Goal: Contribute content

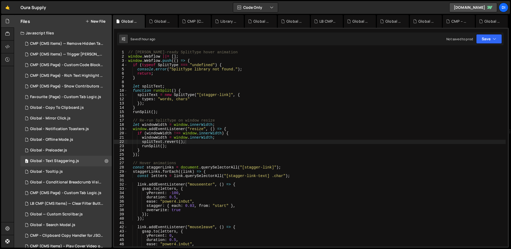
click at [63, 219] on div "1 Global – Search Modal.js 0" at bounding box center [66, 224] width 91 height 11
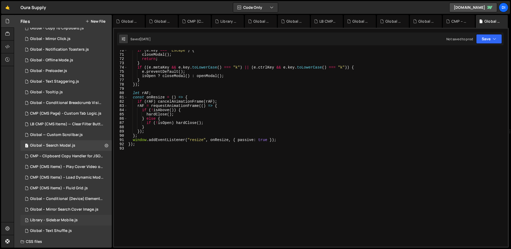
scroll to position [77, 0]
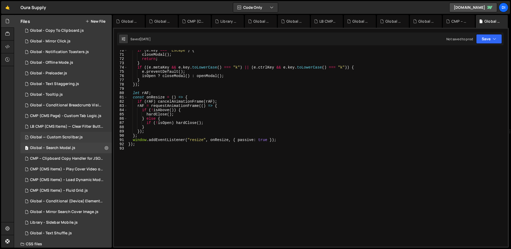
click at [75, 138] on div "Global — Custom Scrollbar.js" at bounding box center [56, 137] width 53 height 5
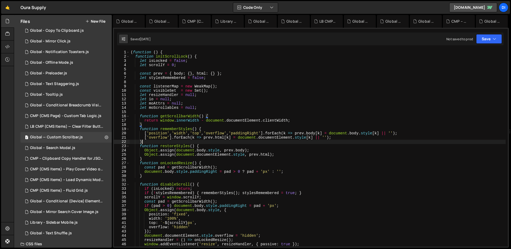
click at [205, 140] on div "( function ( ) { function initScrollLock ( ) { let isLocked = false ; let scrol…" at bounding box center [318, 152] width 376 height 205
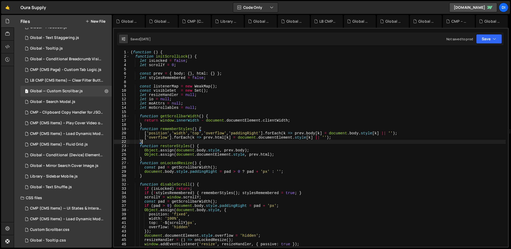
scroll to position [137, 0]
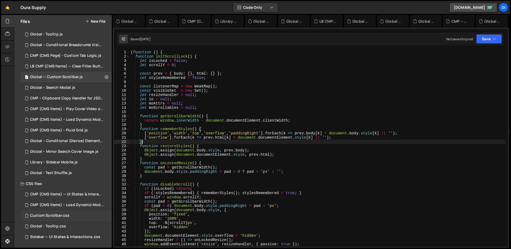
click at [76, 213] on div "Custom Scrollbar.css 0" at bounding box center [66, 215] width 91 height 11
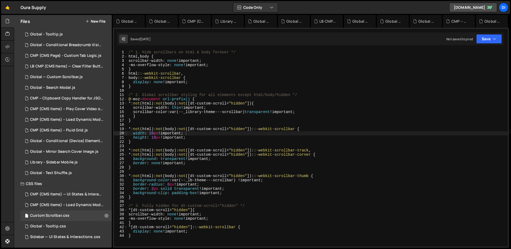
click at [226, 133] on div "/* 1. Hide scrollbars on html & body forever */ html , body { scrollbar-width :…" at bounding box center [318, 152] width 380 height 205
click at [72, 139] on div "Global – Conditional (Device) Element Visibility.js" at bounding box center [66, 140] width 73 height 5
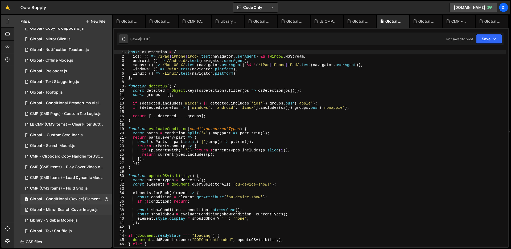
scroll to position [71, 0]
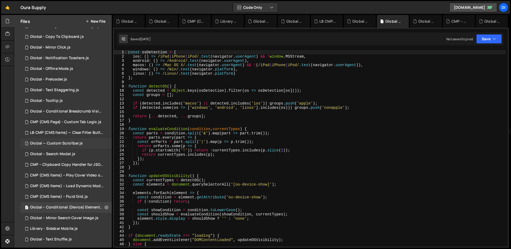
click at [78, 140] on div "1 Global — Custom Scrollbar.js 0" at bounding box center [66, 143] width 91 height 11
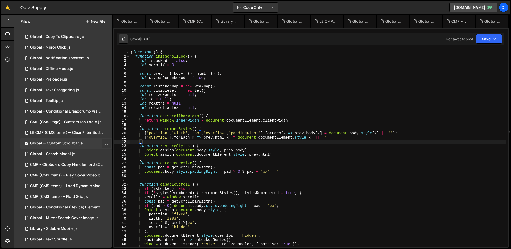
click at [105, 142] on icon at bounding box center [107, 143] width 4 height 5
type input "Global — Custom Scrollbar"
radio input "true"
checkbox input "true"
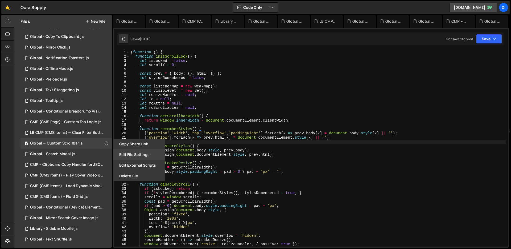
click at [142, 153] on button "Edit File Settings" at bounding box center [139, 154] width 52 height 11
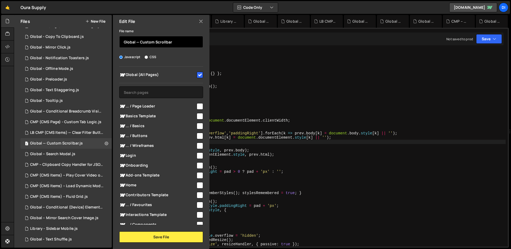
click at [178, 41] on input "Global — Custom Scrollbar" at bounding box center [161, 42] width 84 height 12
click at [151, 43] on input "Global — Custom Scrollbar" at bounding box center [161, 42] width 84 height 12
click at [173, 41] on input "Global — Scrollbar" at bounding box center [161, 42] width 84 height 12
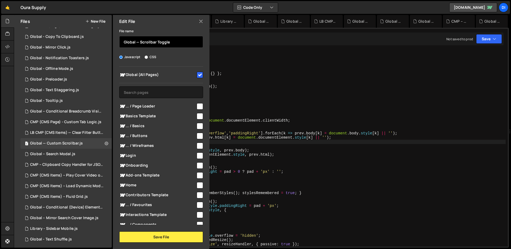
scroll to position [52, 0]
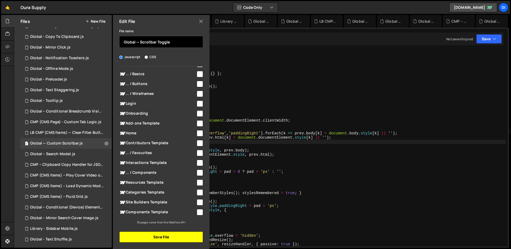
type input "Global — Scrollbar Toggle"
click at [184, 234] on button "Save File" at bounding box center [161, 236] width 84 height 11
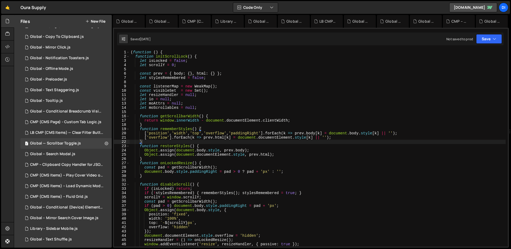
type textarea "return window.innerWidth - document.documentElement.clientWidth;"
click at [212, 121] on div "( function ( ) { function initScrollLock ( ) { let isLocked = false ; let scrol…" at bounding box center [318, 152] width 376 height 205
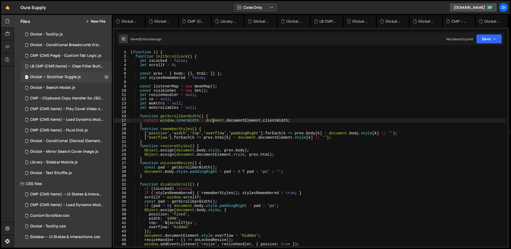
scroll to position [0, 0]
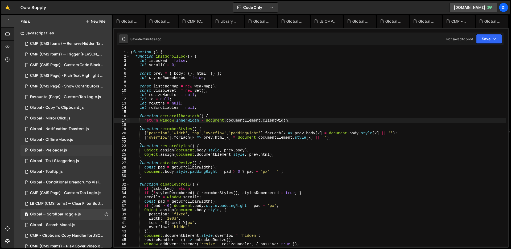
click at [65, 147] on div "1 Global - Preloader.js 0" at bounding box center [66, 150] width 91 height 11
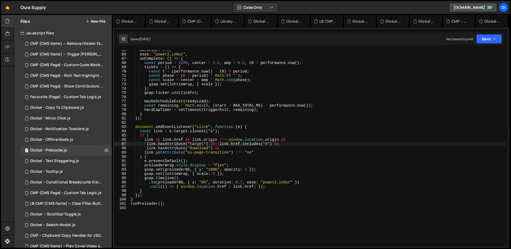
type textarea "}"
click at [227, 114] on div "duration : 1.2 , ease : "power2.inOut" , onComplete : ( ) => { const period = 2…" at bounding box center [318, 150] width 376 height 205
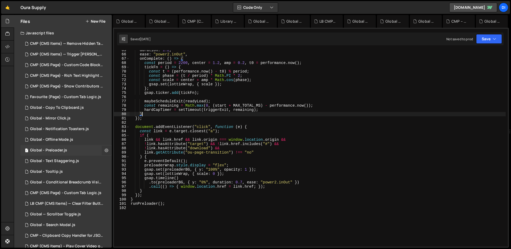
click at [102, 151] on button at bounding box center [107, 150] width 10 height 10
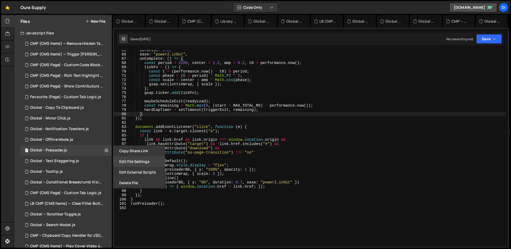
click at [145, 161] on button "Edit File Settings" at bounding box center [139, 161] width 52 height 11
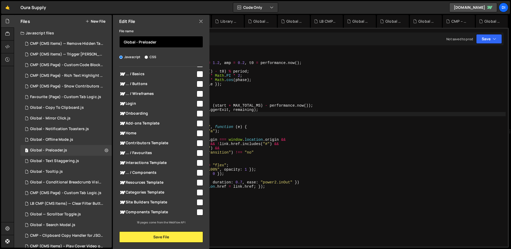
click at [181, 42] on input "Global - Preloader" at bounding box center [161, 42] width 84 height 12
type input "Global - Preloader"
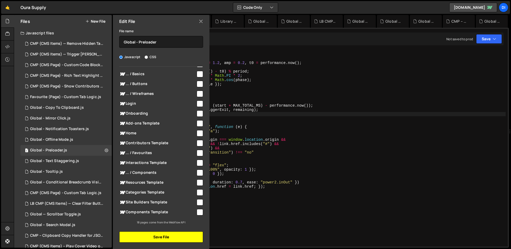
click at [150, 232] on button "Save File" at bounding box center [161, 236] width 84 height 11
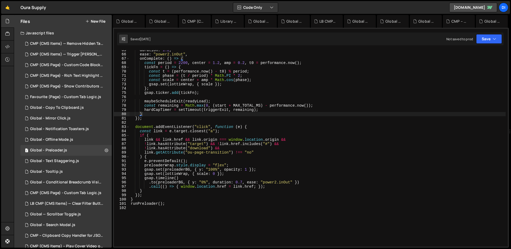
type textarea "link && link.href && link.origin === window.location.origin &&"
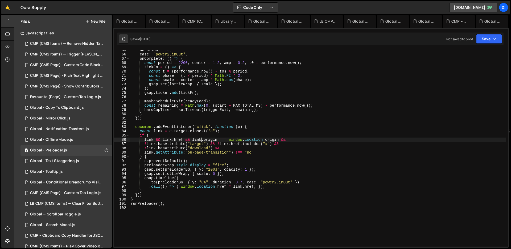
click at [202, 141] on div "duration : 1.2 , ease : "power2.inOut" , onComplete : ( ) => { const period = 2…" at bounding box center [318, 150] width 376 height 205
click at [244, 8] on button "Code Only" at bounding box center [255, 8] width 45 height 10
click at [253, 31] on button "Code + Tools" at bounding box center [256, 29] width 45 height 10
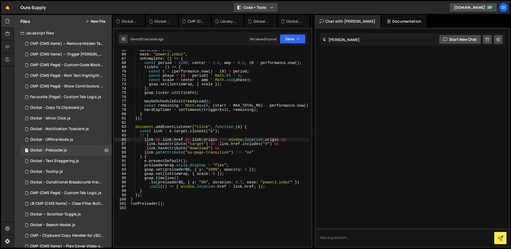
scroll to position [288, 0]
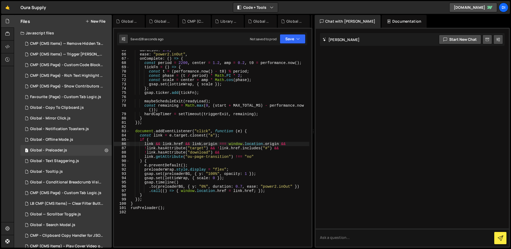
click at [387, 22] on icon at bounding box center [389, 21] width 4 height 5
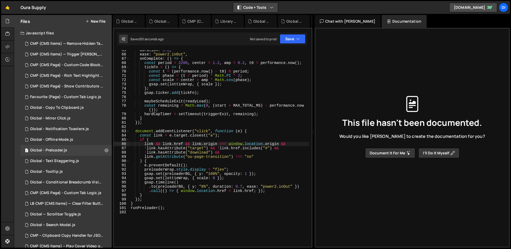
click at [262, 9] on button "Code + Tools" at bounding box center [255, 8] width 45 height 10
click at [257, 22] on button "Code Only" at bounding box center [256, 19] width 45 height 10
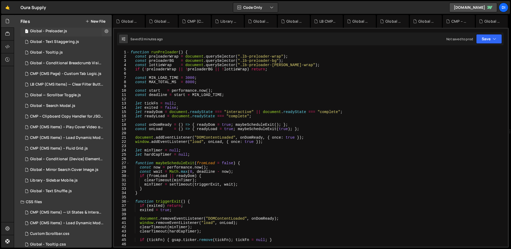
scroll to position [137, 0]
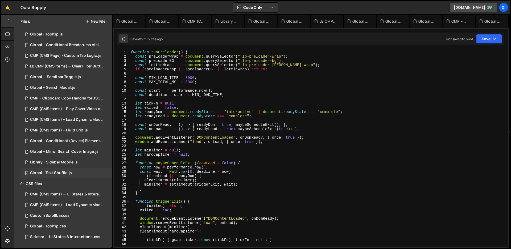
click at [66, 175] on div "Global - Text Shuffle.js" at bounding box center [51, 172] width 42 height 5
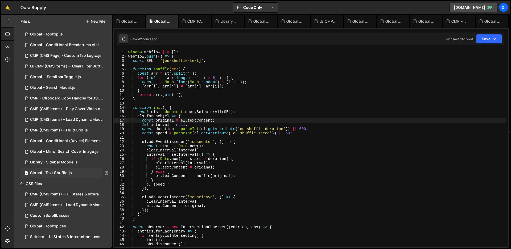
click at [105, 170] on icon at bounding box center [107, 172] width 4 height 5
type input "Global - Text Shuffle"
radio input "true"
checkbox input "true"
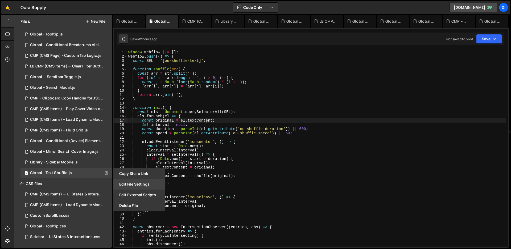
click at [130, 180] on button "Edit File Settings" at bounding box center [139, 184] width 52 height 11
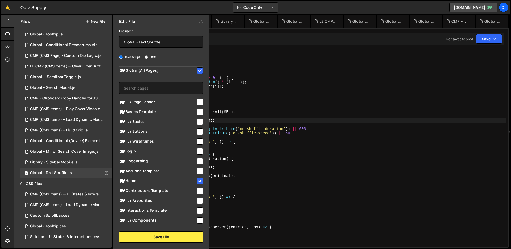
scroll to position [0, 0]
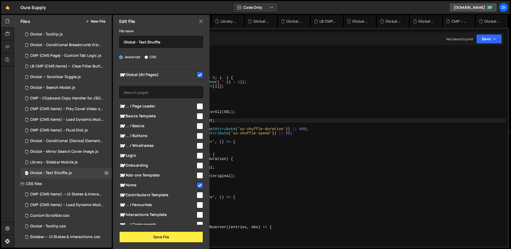
click at [197, 76] on input "checkbox" at bounding box center [200, 75] width 6 height 6
checkbox input "false"
click at [155, 234] on button "Save File" at bounding box center [161, 236] width 84 height 11
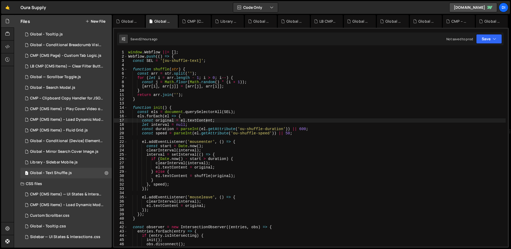
click at [168, 194] on div "window . Webflow ||= [ ] ; Webflow . push (( ) => { const SEL = '[ou-shuffle-te…" at bounding box center [316, 152] width 379 height 205
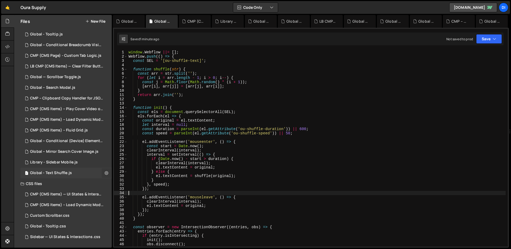
click at [105, 173] on icon at bounding box center [107, 172] width 4 height 5
type input "Global - Text Shuffle"
radio input "true"
checkbox input "true"
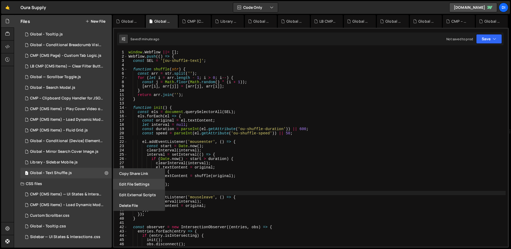
click at [142, 183] on button "Edit File Settings" at bounding box center [139, 184] width 52 height 11
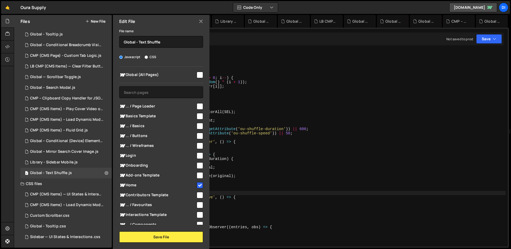
click at [199, 22] on icon at bounding box center [201, 21] width 4 height 6
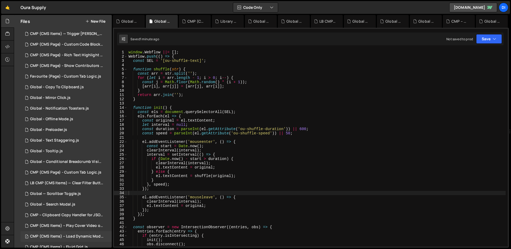
scroll to position [7, 0]
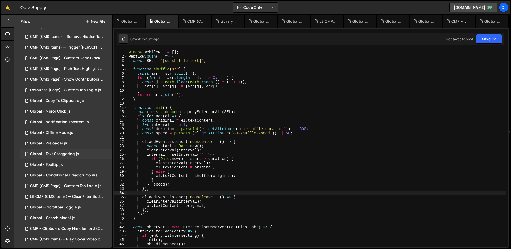
click at [91, 157] on div "2 Global - Text Staggering.js 0" at bounding box center [66, 154] width 91 height 11
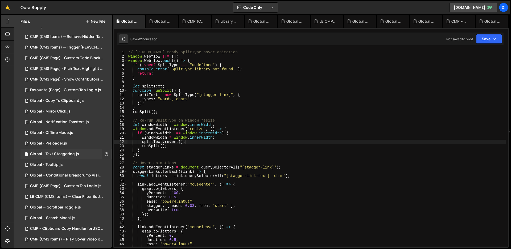
click at [102, 154] on button at bounding box center [107, 154] width 10 height 10
type input "Global - Text Staggering"
radio input "true"
checkbox input "true"
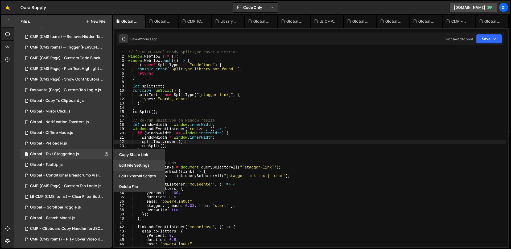
click at [140, 163] on button "Edit File Settings" at bounding box center [139, 165] width 52 height 11
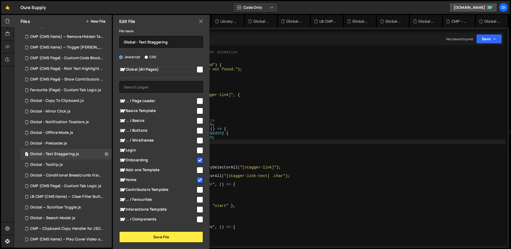
scroll to position [0, 0]
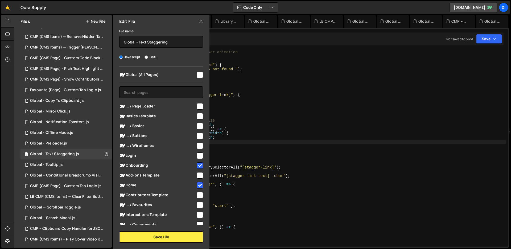
click at [203, 21] on icon at bounding box center [201, 21] width 4 height 6
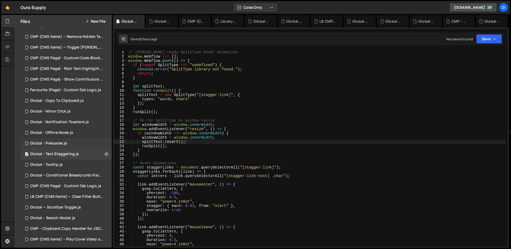
click at [75, 143] on div "1 Global - Preloader.js 0" at bounding box center [66, 143] width 91 height 11
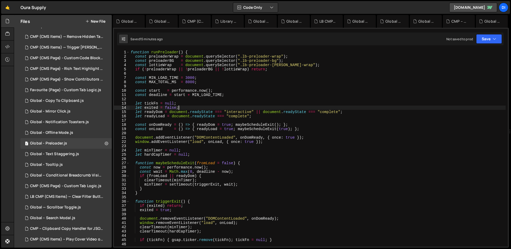
click at [235, 109] on div "function runPreloader ( ) { const preloaderWrap = document . querySelector ( ".…" at bounding box center [318, 152] width 376 height 205
click at [234, 143] on div "function runPreloader ( ) { const preloaderWrap = document . querySelector ( ".…" at bounding box center [318, 152] width 376 height 205
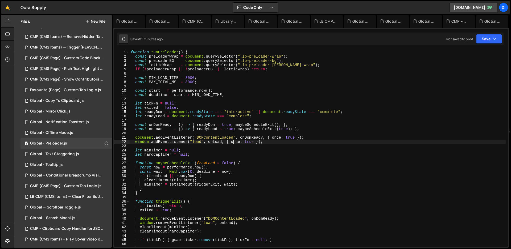
type textarea "runPreloader();"
